Goal: Task Accomplishment & Management: Manage account settings

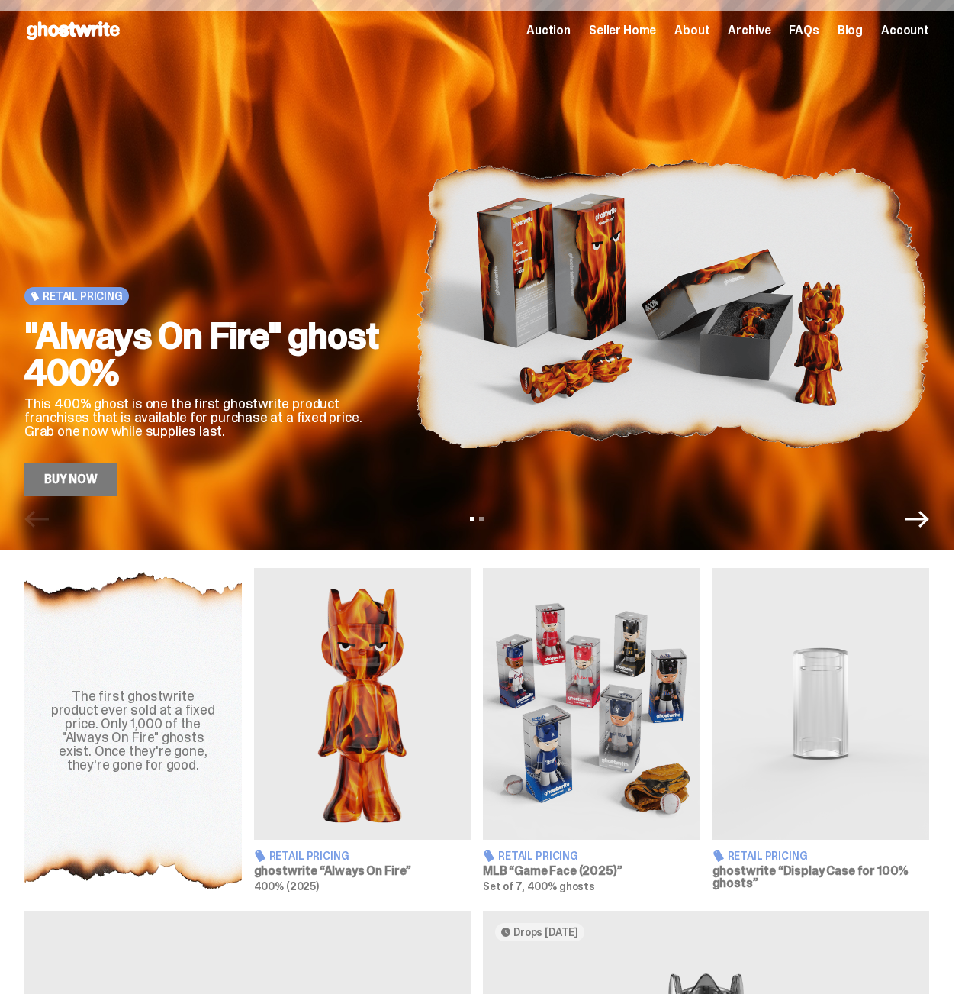
click at [611, 24] on span "Seller Home" at bounding box center [622, 30] width 67 height 12
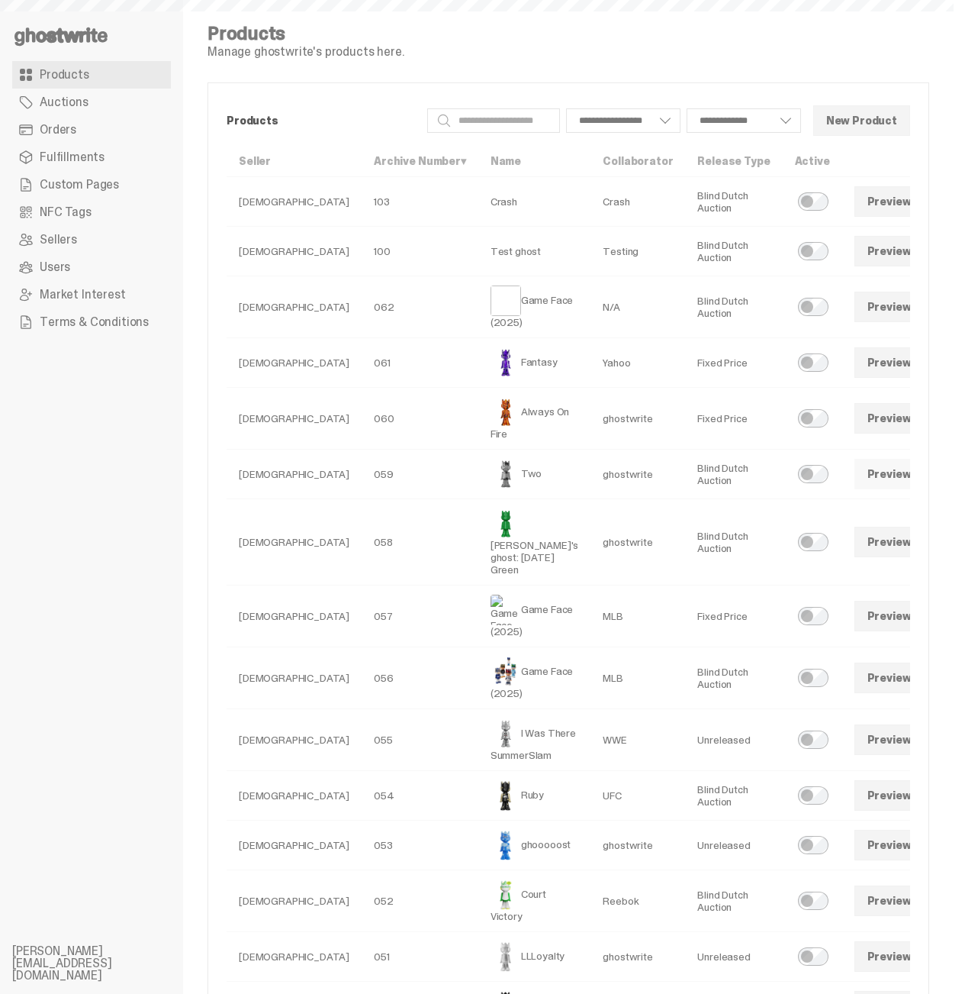
select select
click at [111, 129] on link "Orders" at bounding box center [91, 129] width 159 height 27
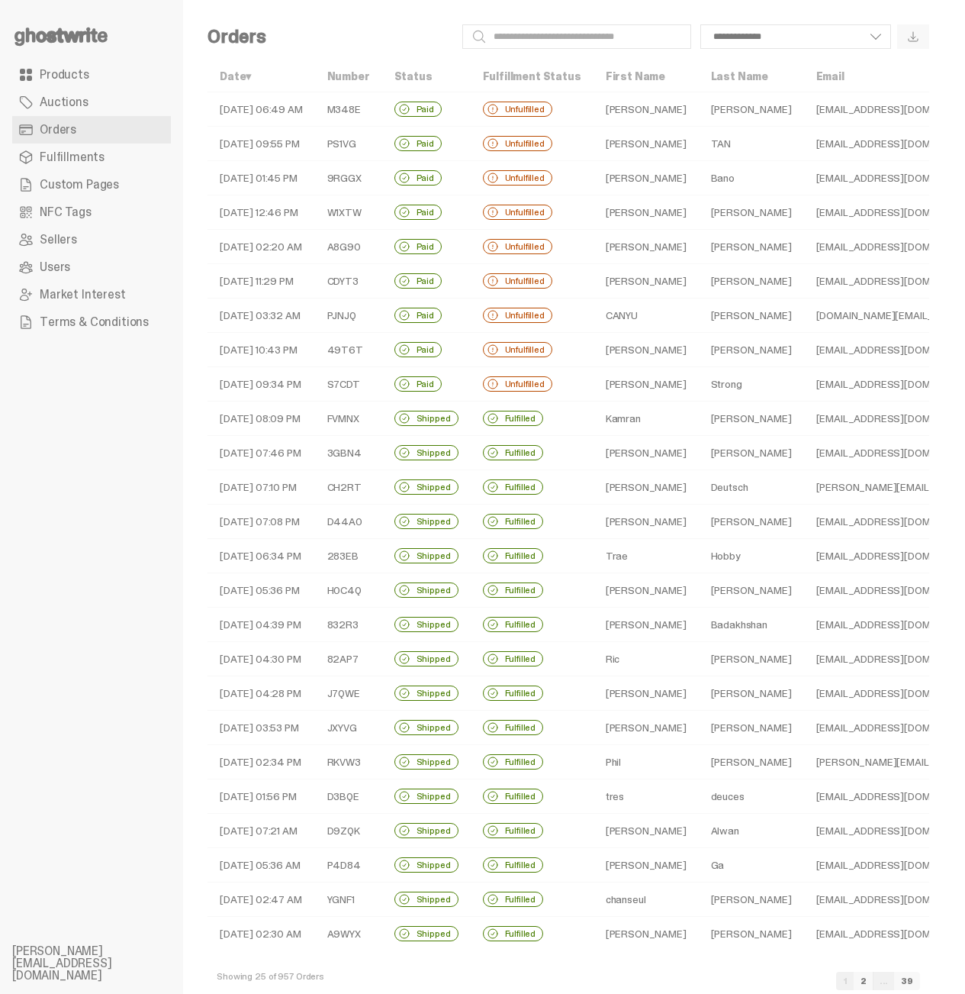
click at [86, 156] on span "Fulfillments" at bounding box center [72, 157] width 65 height 12
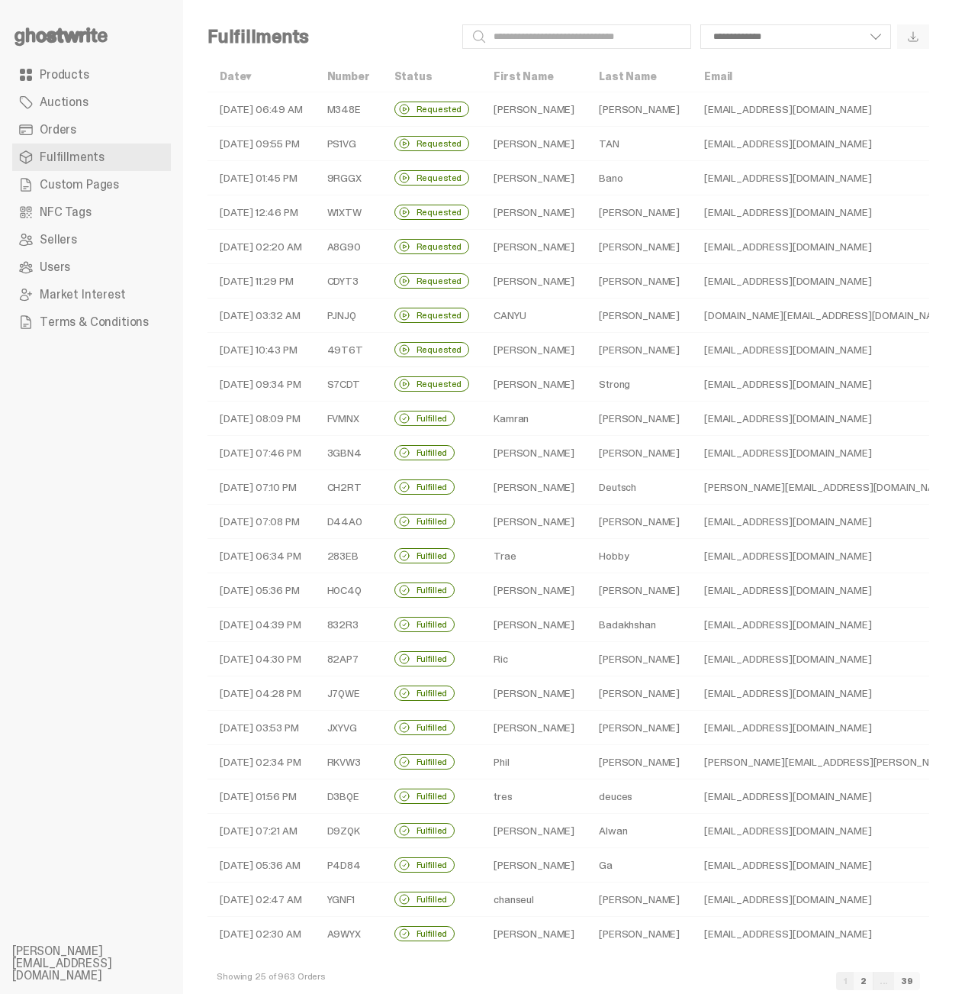
click at [86, 156] on span "Fulfillments" at bounding box center [72, 157] width 65 height 12
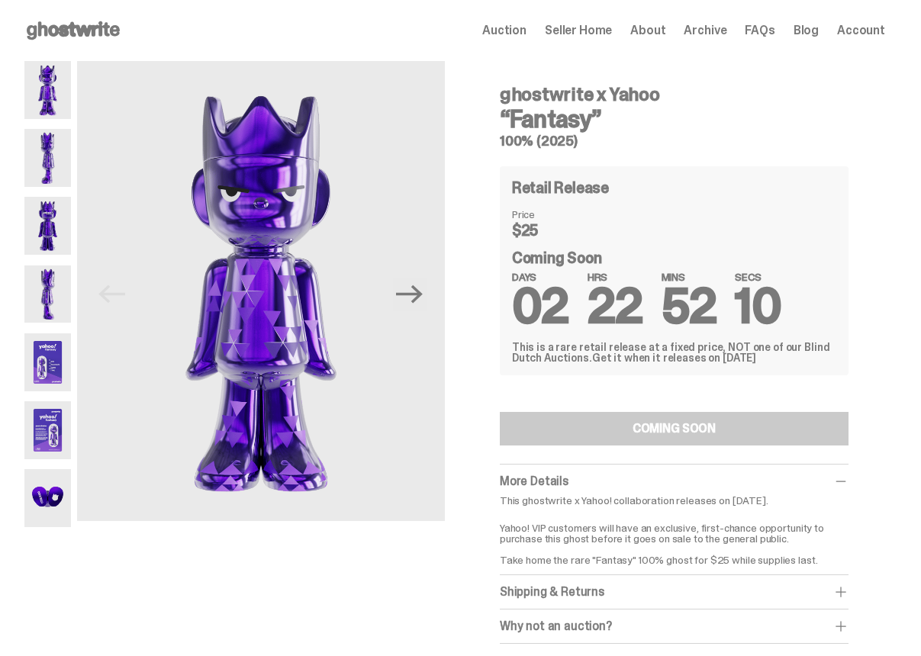
drag, startPoint x: 589, startPoint y: 94, endPoint x: 464, endPoint y: 80, distance: 125.9
click at [464, 80] on div "Previous Next ghostwrite x Yahoo “Fantasy” 100% (2025) Retail Release Price $25…" at bounding box center [454, 368] width 861 height 614
click at [609, 91] on h4 "ghostwrite x Yahoo" at bounding box center [674, 94] width 349 height 18
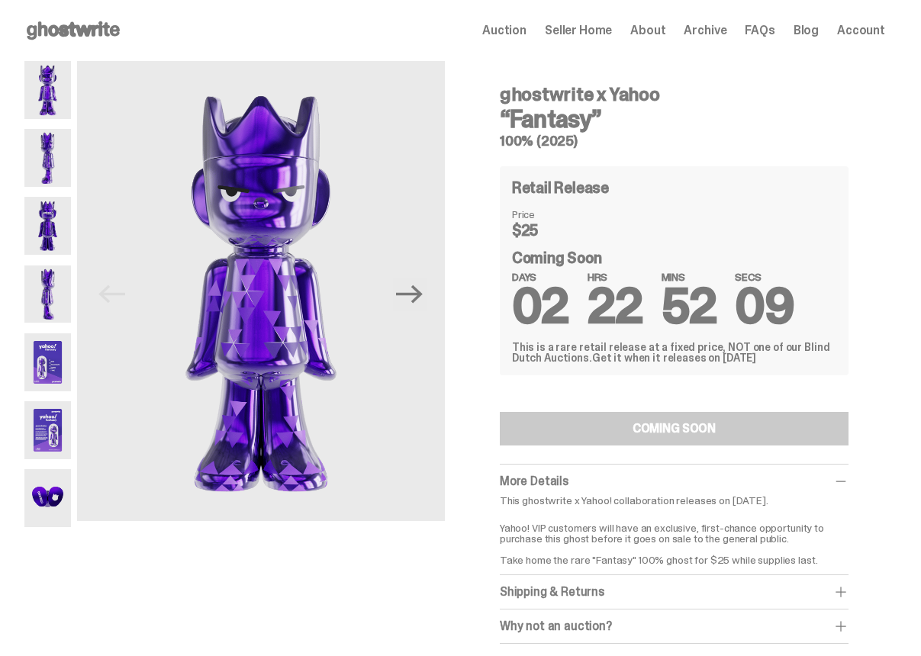
click at [609, 91] on h4 "ghostwrite x Yahoo" at bounding box center [674, 94] width 349 height 18
click at [694, 97] on h4 "ghostwrite x Yahoo" at bounding box center [674, 94] width 349 height 18
click at [720, 40] on div "Open main menu Home Auction Seller Home About Archive FAQs Blog Account" at bounding box center [454, 30] width 861 height 24
click at [720, 31] on span "Archive" at bounding box center [705, 30] width 43 height 12
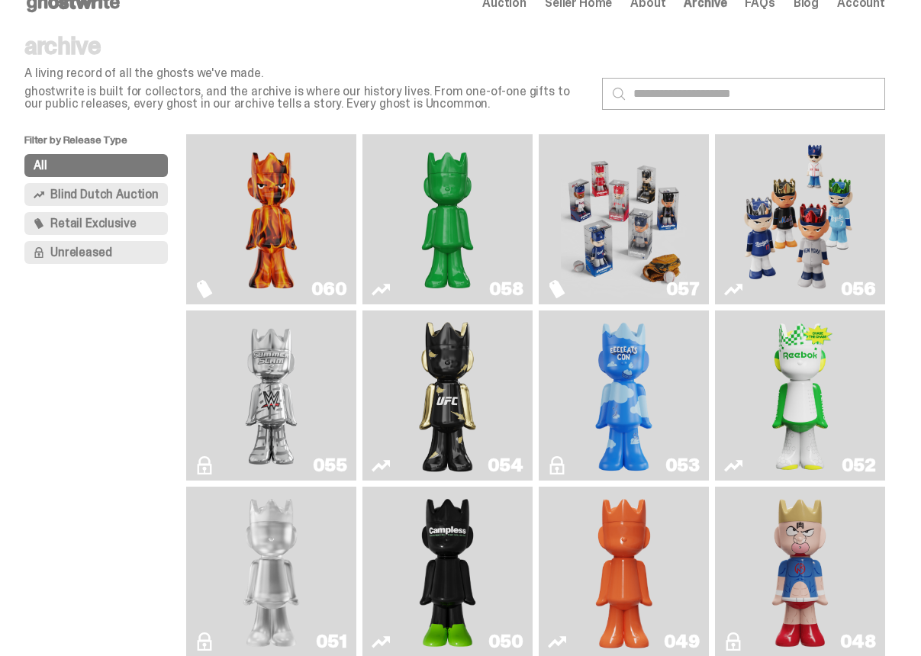
scroll to position [122, 0]
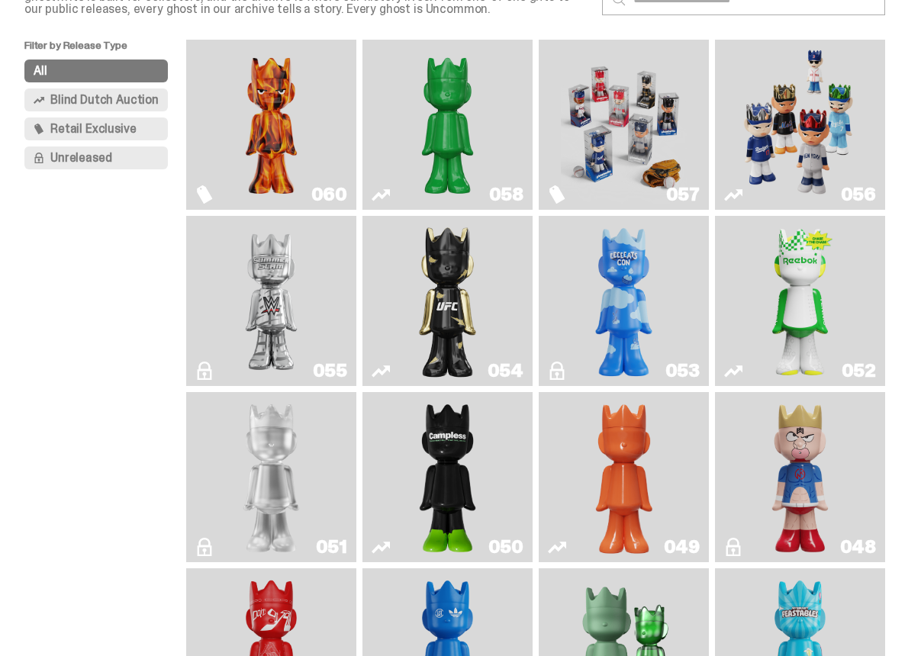
click at [644, 70] on img "Game Face (2025)" at bounding box center [624, 125] width 127 height 158
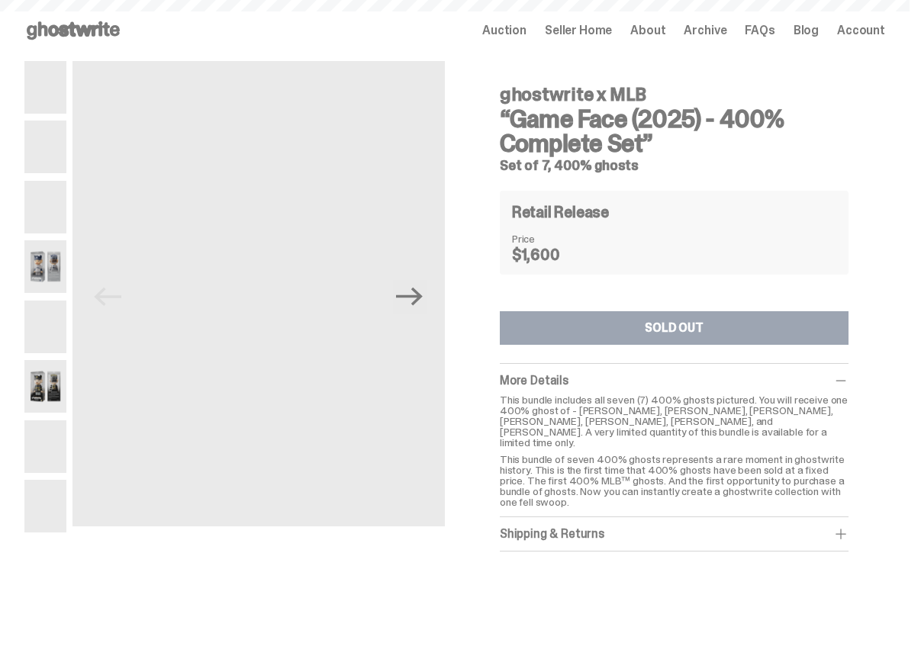
scroll to position [122, 0]
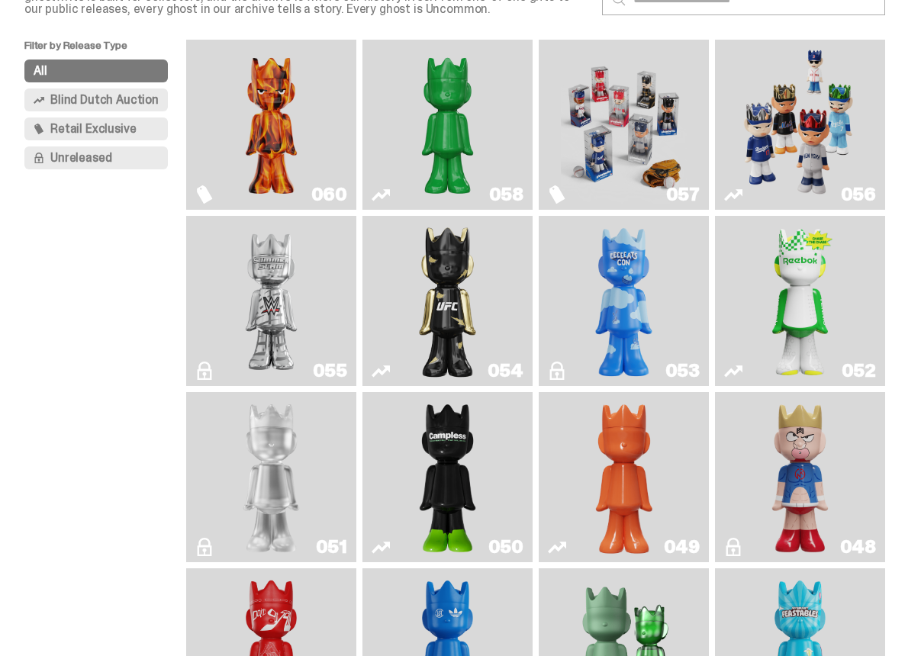
click at [785, 140] on img "Game Face (2025)" at bounding box center [800, 125] width 127 height 158
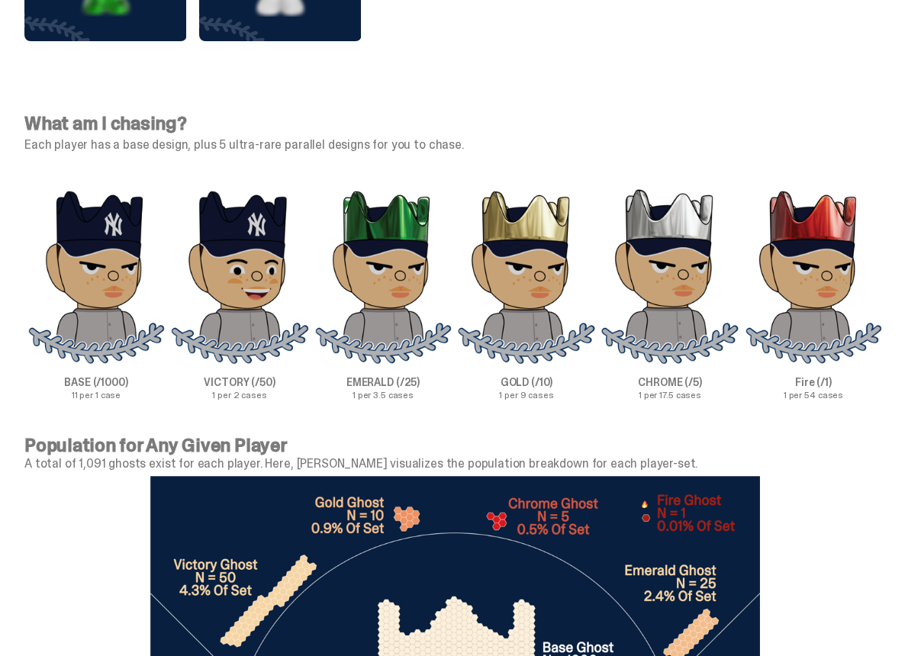
scroll to position [4688, 0]
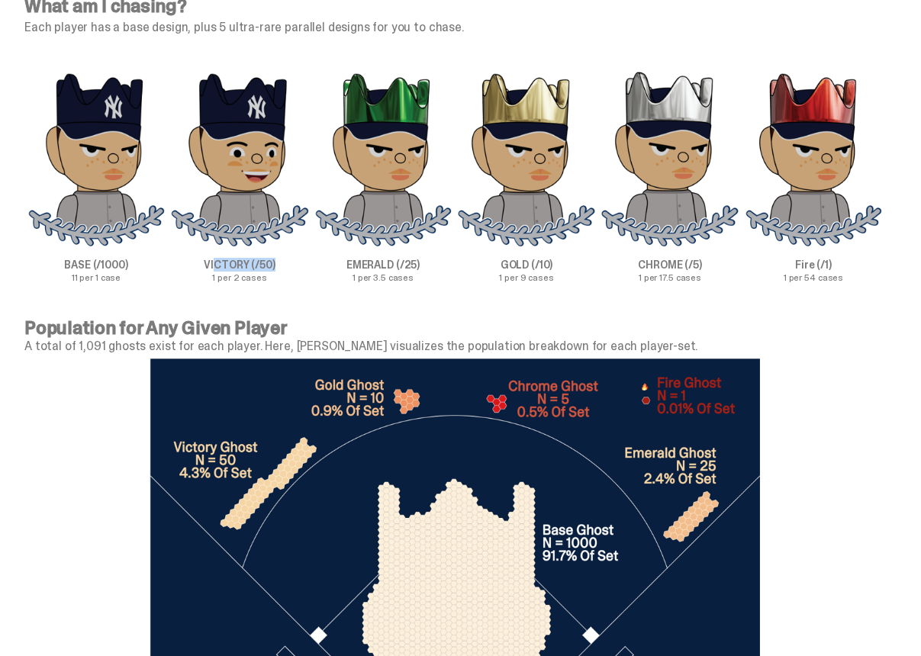
drag, startPoint x: 279, startPoint y: 268, endPoint x: 218, endPoint y: 267, distance: 60.3
click at [218, 267] on p "VICTORY (/50)" at bounding box center [239, 264] width 143 height 11
drag, startPoint x: 382, startPoint y: 265, endPoint x: 435, endPoint y: 270, distance: 53.7
click at [435, 270] on p "EMERALD (/25)" at bounding box center [382, 264] width 143 height 11
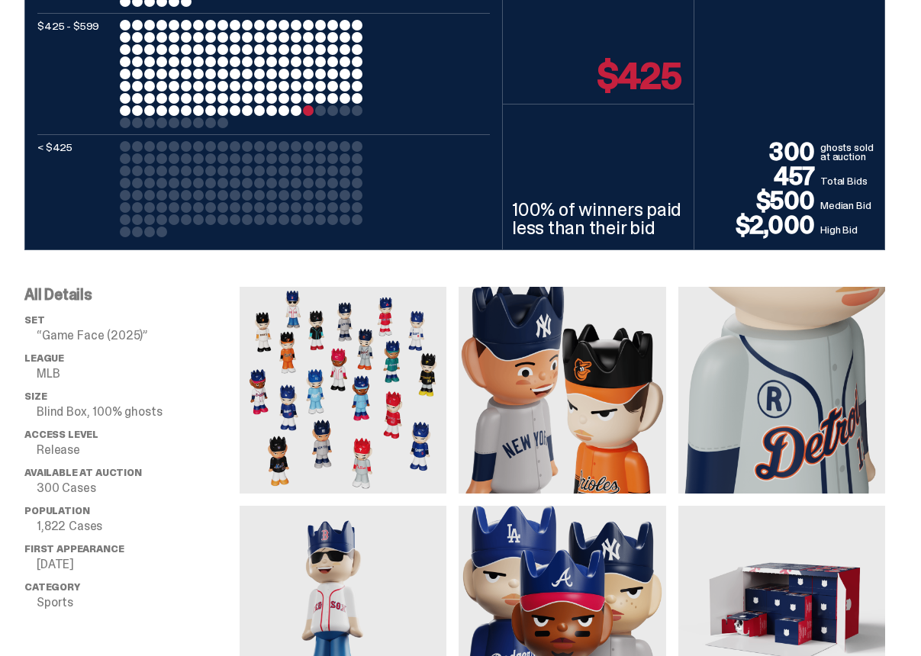
scroll to position [1148, 0]
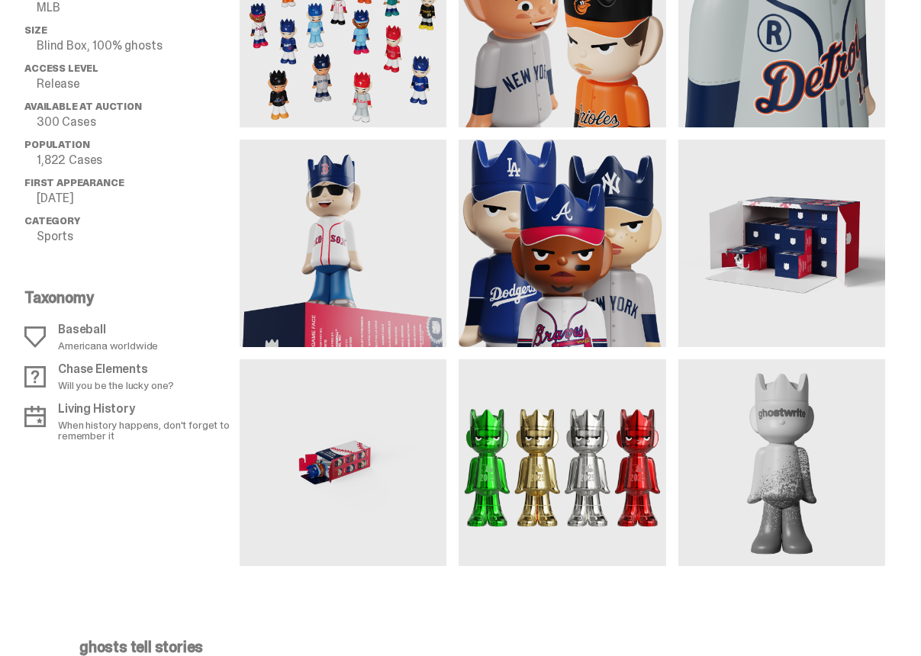
click at [401, 421] on img at bounding box center [343, 462] width 207 height 207
click at [356, 456] on img at bounding box center [343, 462] width 207 height 207
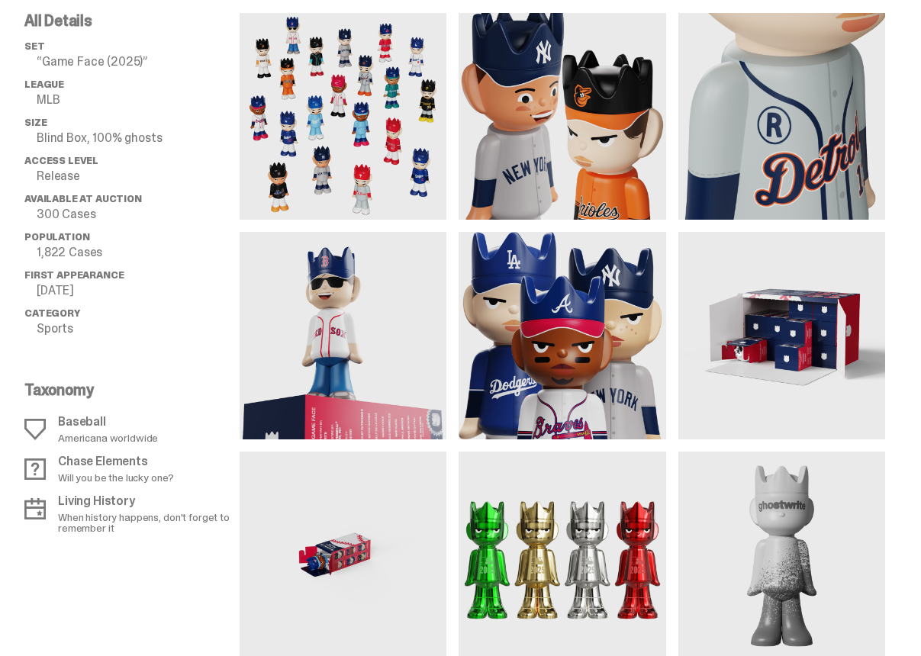
scroll to position [1160, 0]
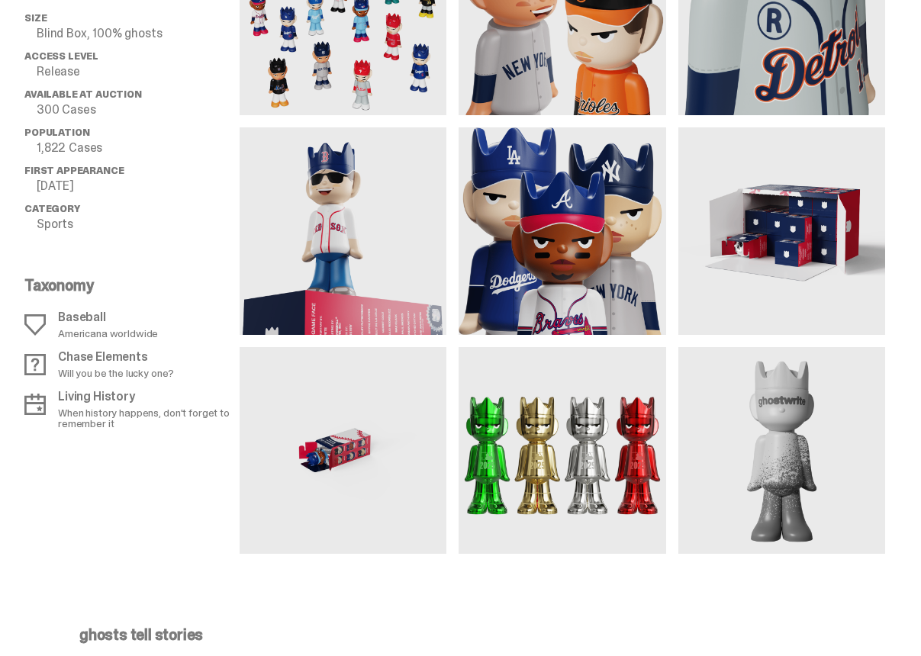
click at [330, 467] on img at bounding box center [343, 450] width 207 height 207
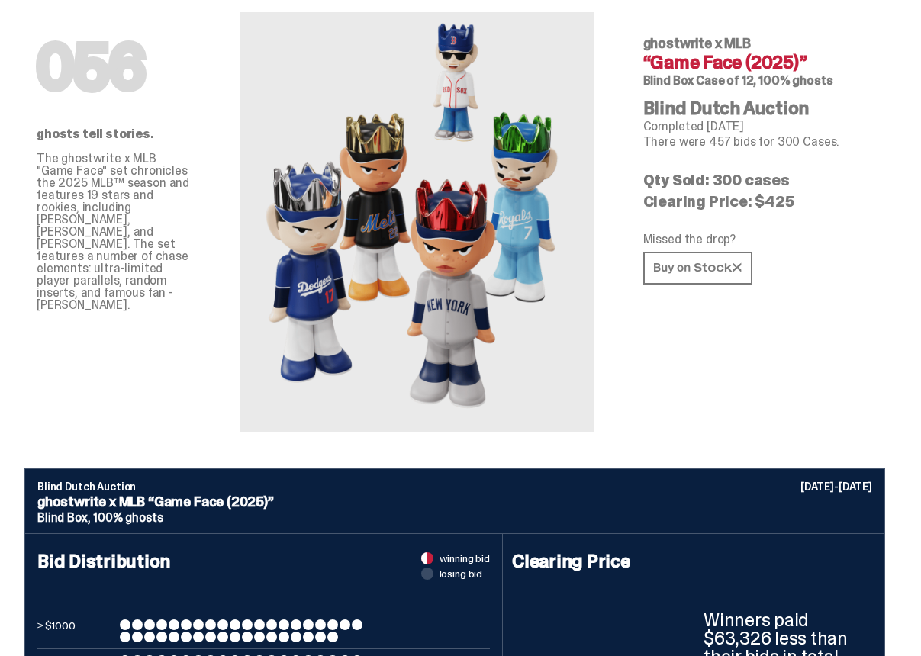
scroll to position [0, 0]
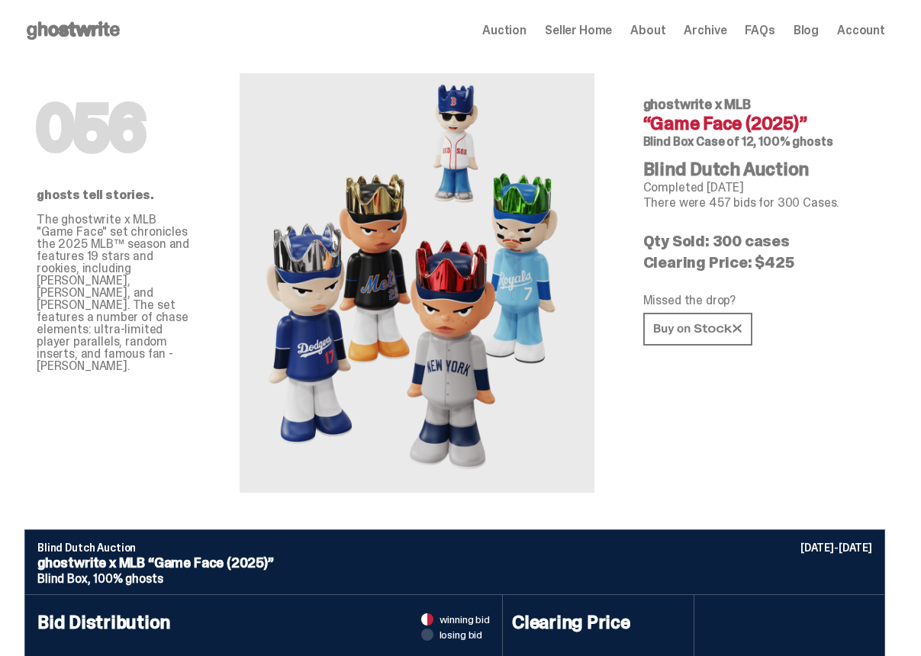
drag, startPoint x: 782, startPoint y: 216, endPoint x: 719, endPoint y: 104, distance: 128.8
click at [719, 104] on div "056 ghostwrite x MLB “Game Face (2025)” Blind Box Case of 12, 100% ghosts Blind…" at bounding box center [758, 277] width 279 height 432
click at [719, 104] on span "ghostwrite x MLB" at bounding box center [697, 104] width 108 height 18
drag, startPoint x: 672, startPoint y: 238, endPoint x: 829, endPoint y: 247, distance: 157.5
click at [829, 247] on p "Qty Sold: 300 cases" at bounding box center [758, 241] width 230 height 15
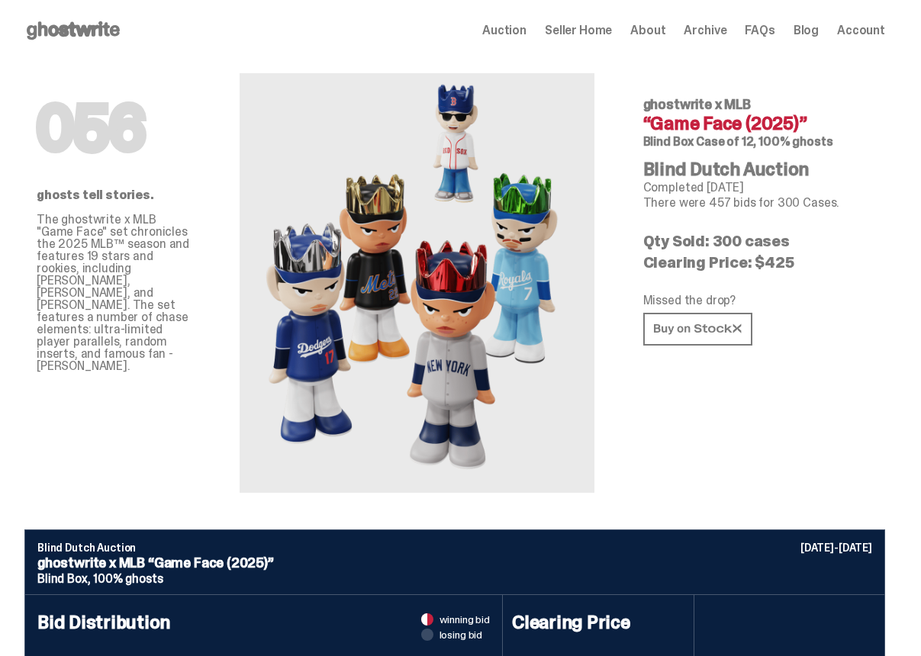
click at [748, 30] on div "Auction Seller Home About Archive FAQs Blog Account" at bounding box center [683, 30] width 403 height 18
click at [726, 31] on span "Archive" at bounding box center [705, 30] width 43 height 12
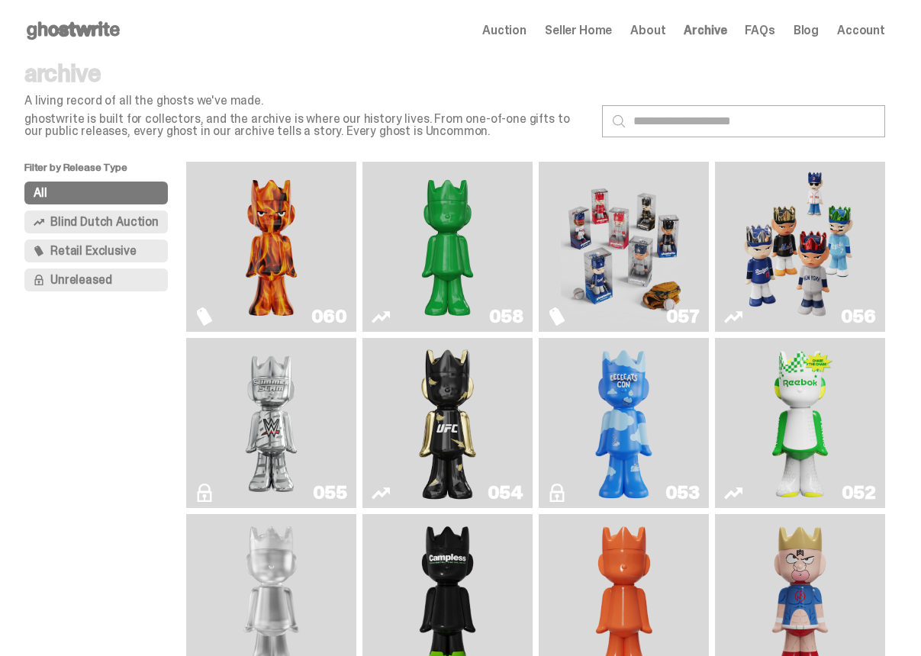
click at [54, 224] on span "Blind Dutch Auction" at bounding box center [104, 222] width 108 height 12
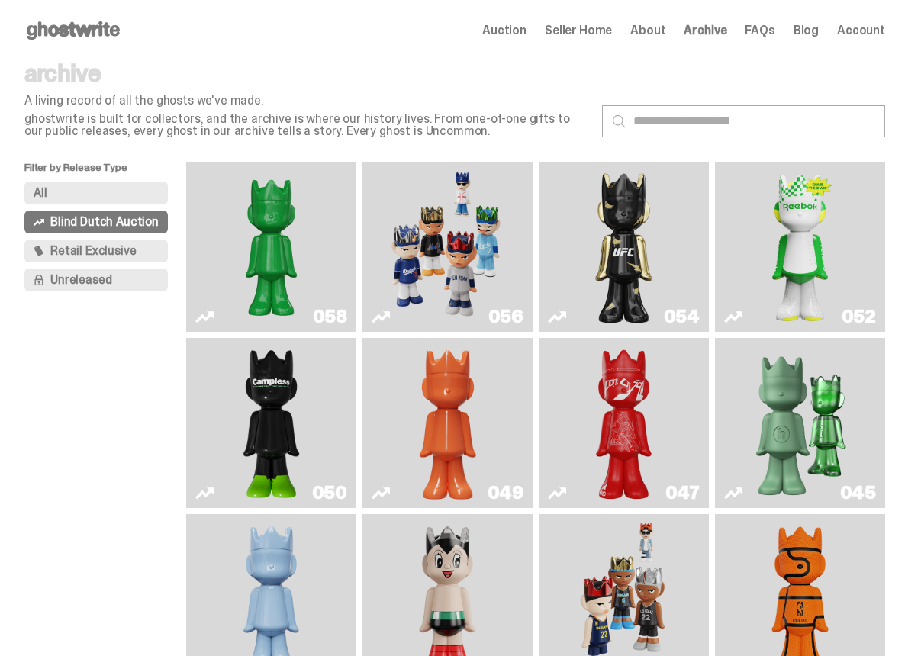
drag, startPoint x: 601, startPoint y: 52, endPoint x: 602, endPoint y: 40, distance: 11.5
click at [601, 51] on div "Open main menu Home Auction Seller Home About Archive FAQs Blog Account" at bounding box center [455, 30] width 910 height 61
click at [601, 32] on span "Seller Home" at bounding box center [578, 30] width 67 height 12
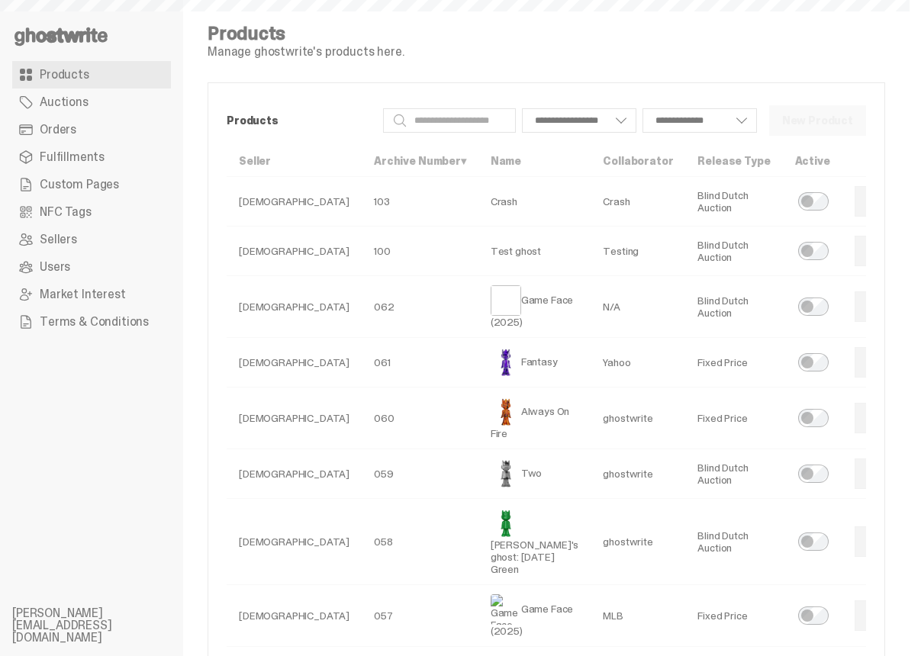
select select
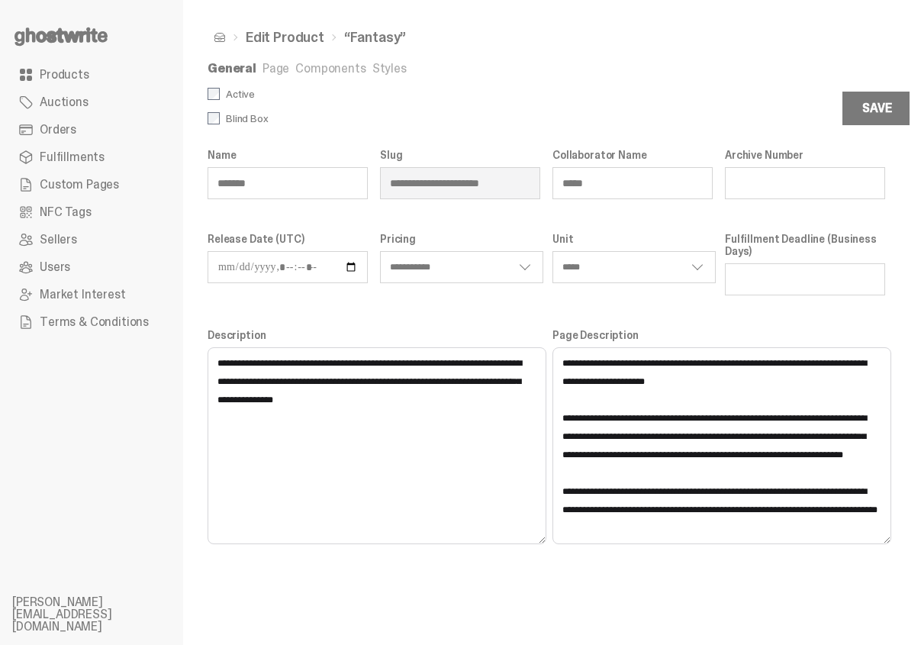
click at [265, 57] on div "**********" at bounding box center [546, 322] width 726 height 645
click at [265, 63] on link "Page" at bounding box center [276, 68] width 27 height 16
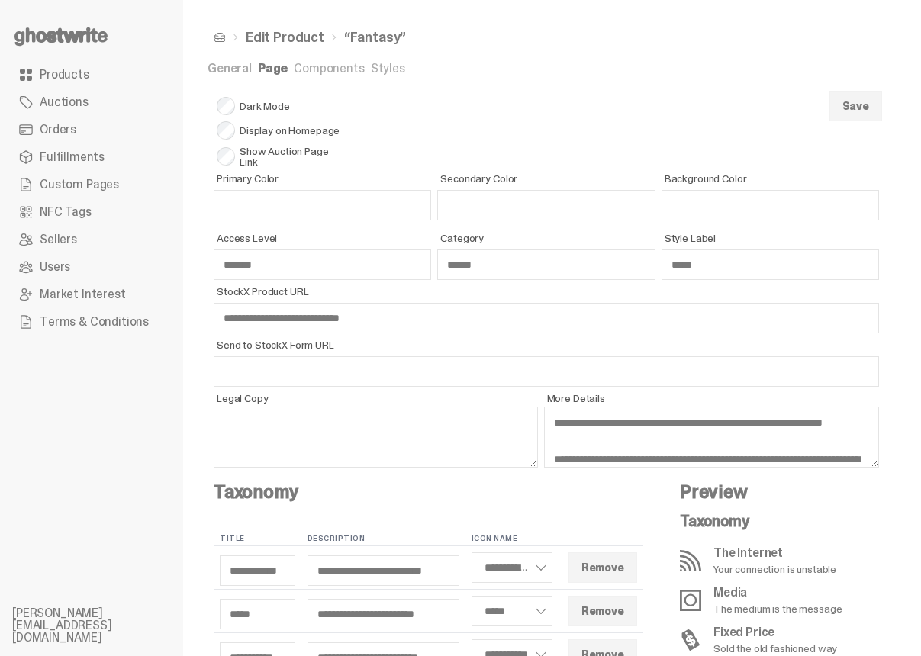
click at [311, 69] on link "Components" at bounding box center [329, 68] width 70 height 16
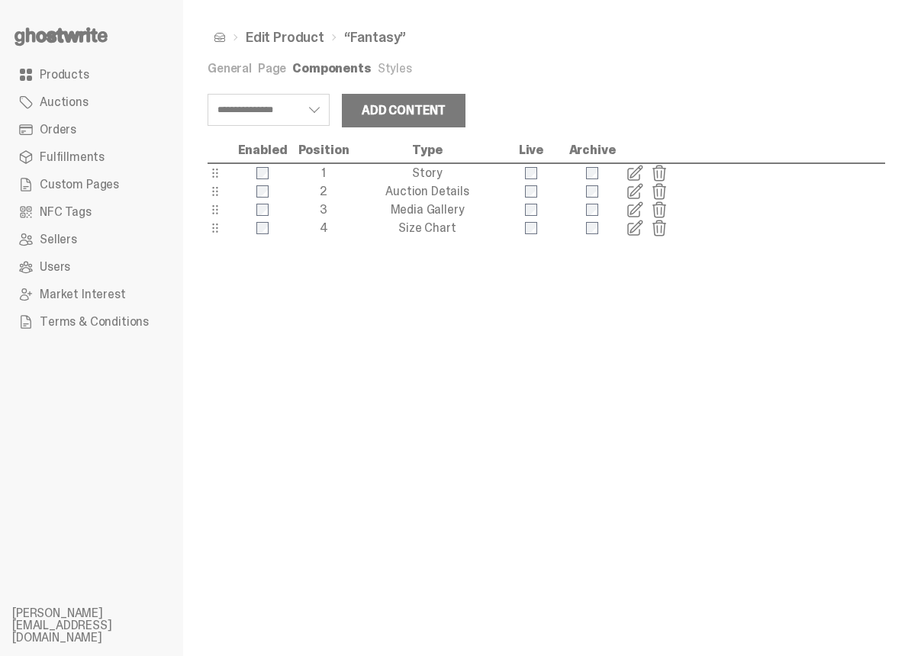
click at [634, 210] on span at bounding box center [635, 210] width 18 height 18
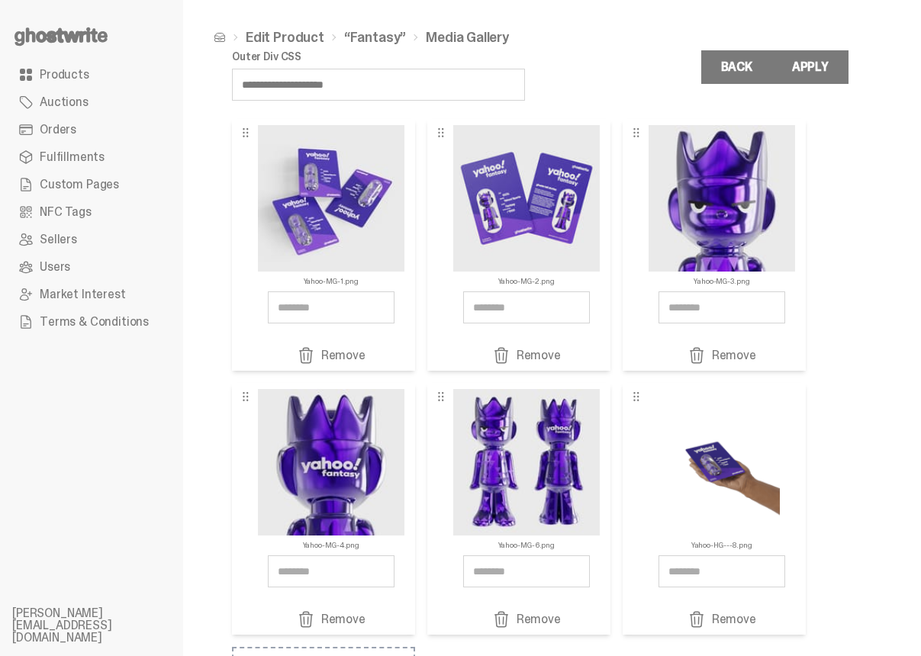
click at [134, 109] on link "Auctions" at bounding box center [91, 102] width 159 height 27
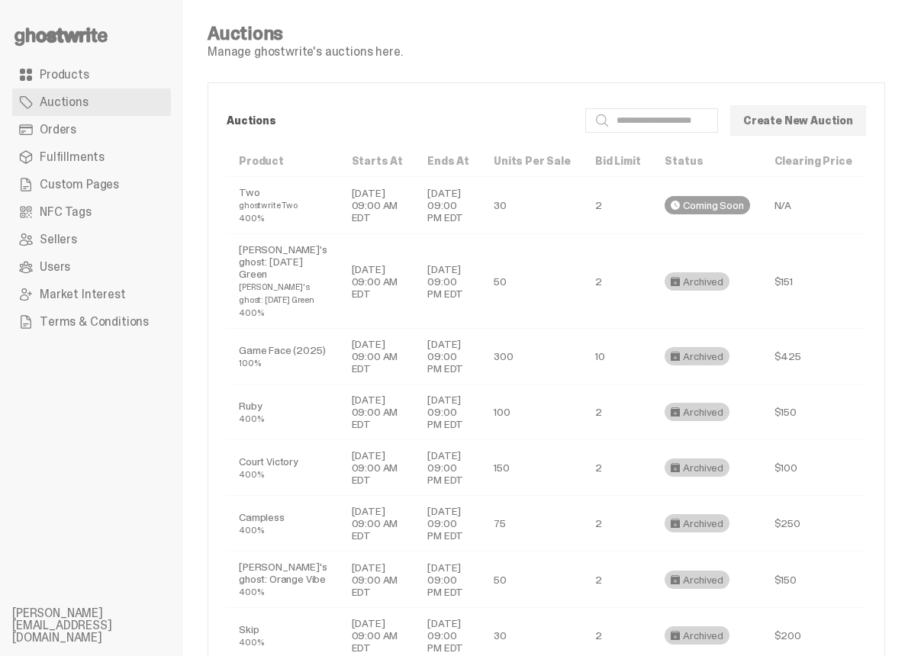
click at [114, 202] on link "NFC Tags" at bounding box center [91, 211] width 159 height 27
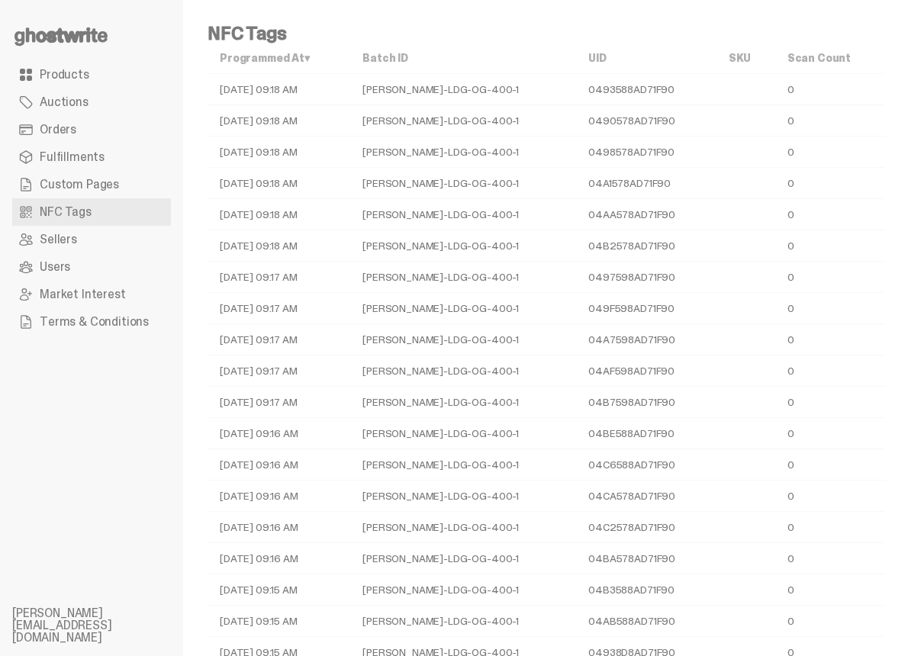
drag, startPoint x: 269, startPoint y: 105, endPoint x: 668, endPoint y: 309, distance: 448.4
click at [665, 305] on tbody "07-24-25 09:18 AM TY-GH-LDG-OG-400-1 0493588AD71F90 0 07-24-25 09:18 AM TY-GH-L…" at bounding box center [547, 465] width 678 height 782
click at [668, 310] on td "049F598AD71F90" at bounding box center [646, 308] width 140 height 31
drag, startPoint x: 481, startPoint y: 158, endPoint x: 407, endPoint y: 70, distance: 114.3
click at [407, 69] on table "Programmed At ▾ Batch ID UID SKU Scan Count 07-24-25 09:18 AM TY-GH-LDG-OG-400-…" at bounding box center [547, 449] width 678 height 813
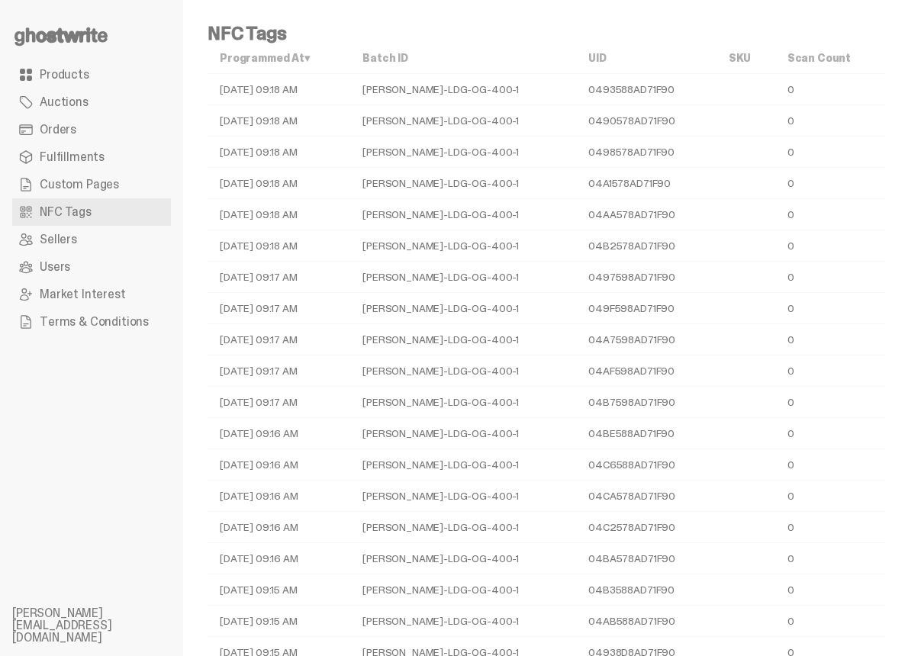
click at [455, 134] on td "TY-GH-LDG-OG-400-1" at bounding box center [463, 120] width 226 height 31
drag, startPoint x: 385, startPoint y: 136, endPoint x: 543, endPoint y: 300, distance: 227.7
click at [536, 300] on tbody "07-24-25 09:18 AM TY-GH-LDG-OG-400-1 0493588AD71F90 0 07-24-25 09:18 AM TY-GH-L…" at bounding box center [547, 465] width 678 height 782
click at [677, 323] on td "049F598AD71F90" at bounding box center [646, 308] width 140 height 31
click at [101, 78] on link "Products" at bounding box center [91, 74] width 159 height 27
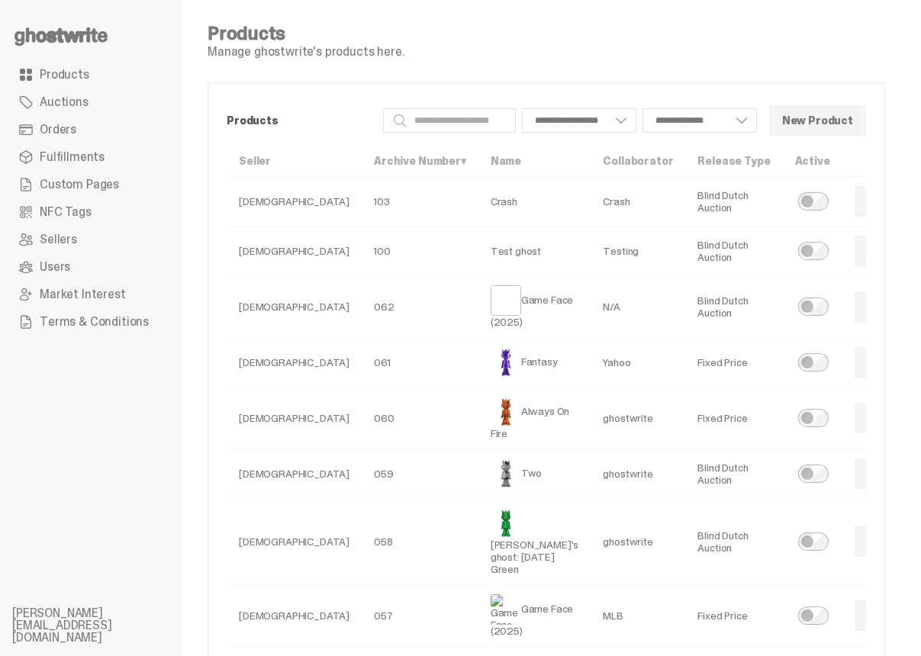
select select
